Goal: Task Accomplishment & Management: Use online tool/utility

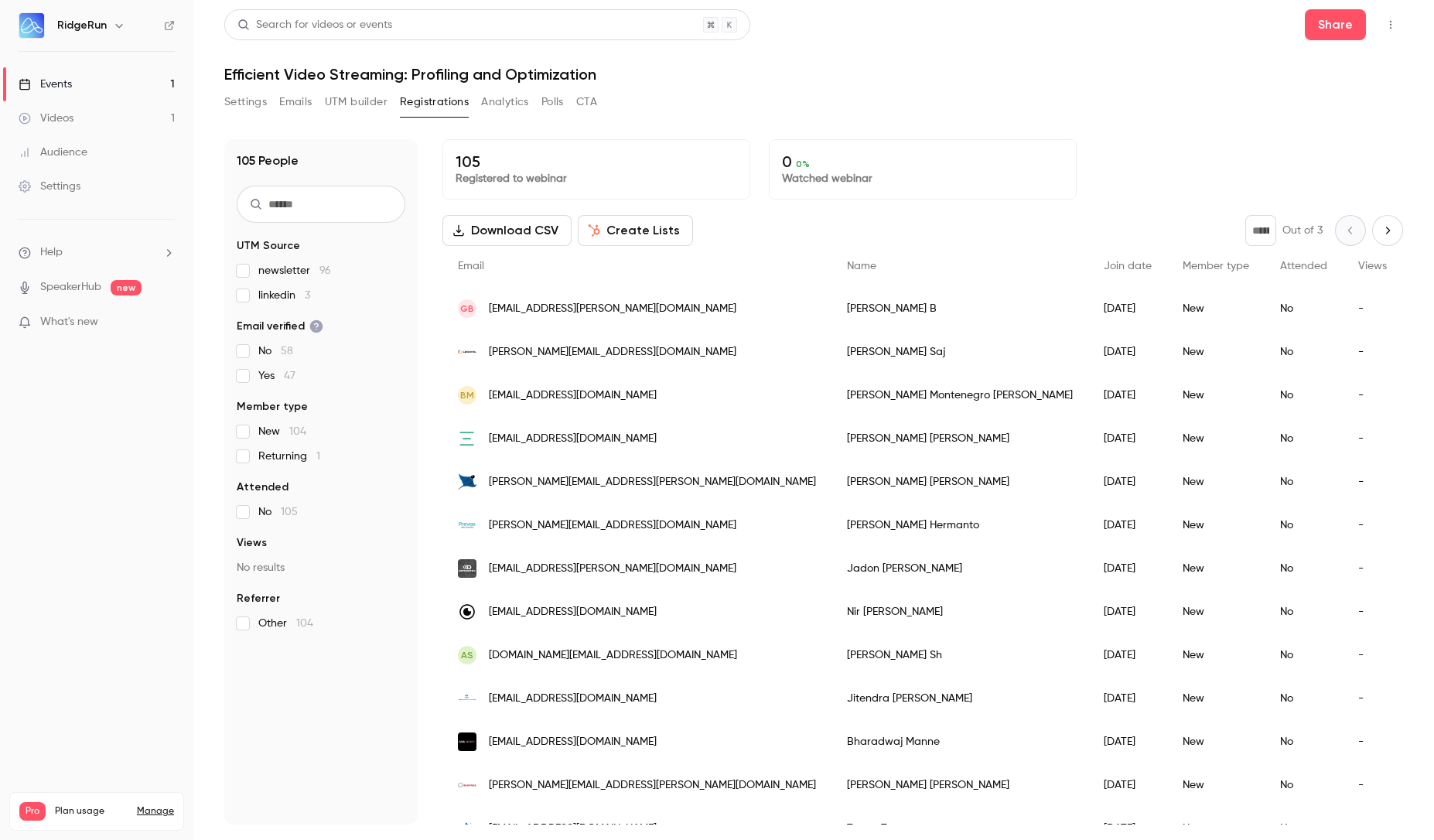
click at [347, 107] on button "UTM builder" at bounding box center [356, 102] width 63 height 25
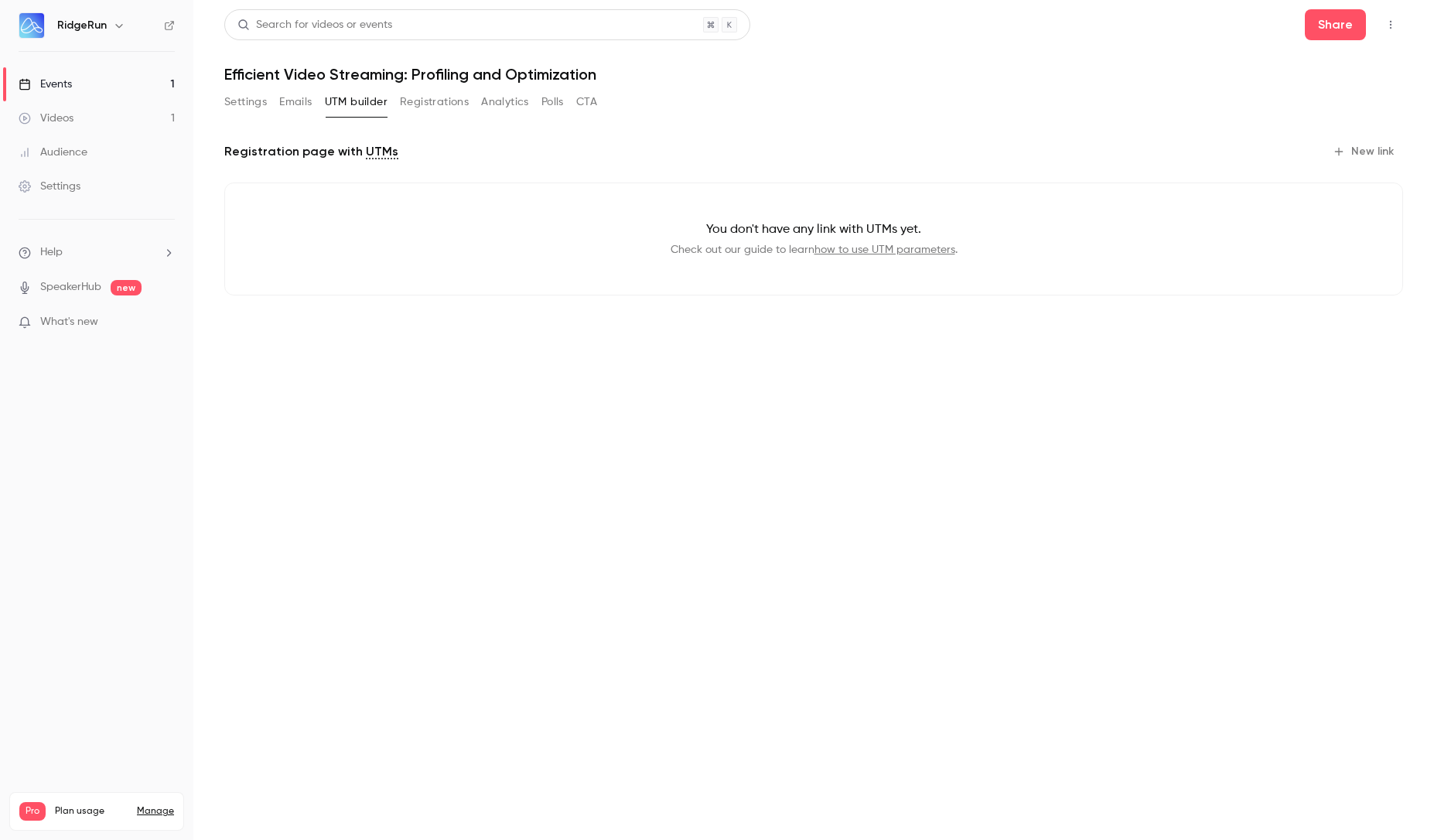
click at [413, 108] on button "Registrations" at bounding box center [434, 102] width 69 height 25
